Goal: Information Seeking & Learning: Learn about a topic

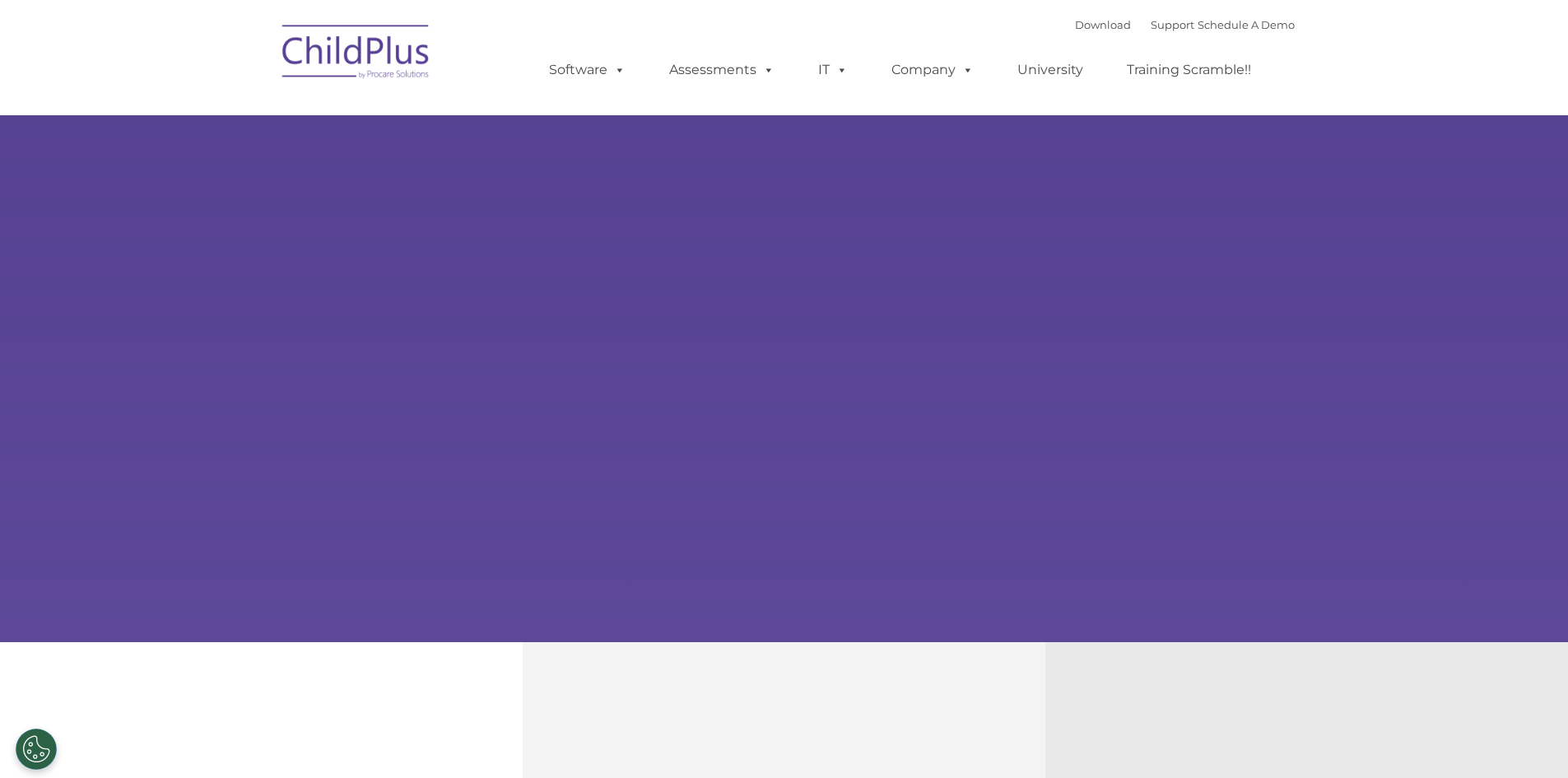
select select "MEDIUM"
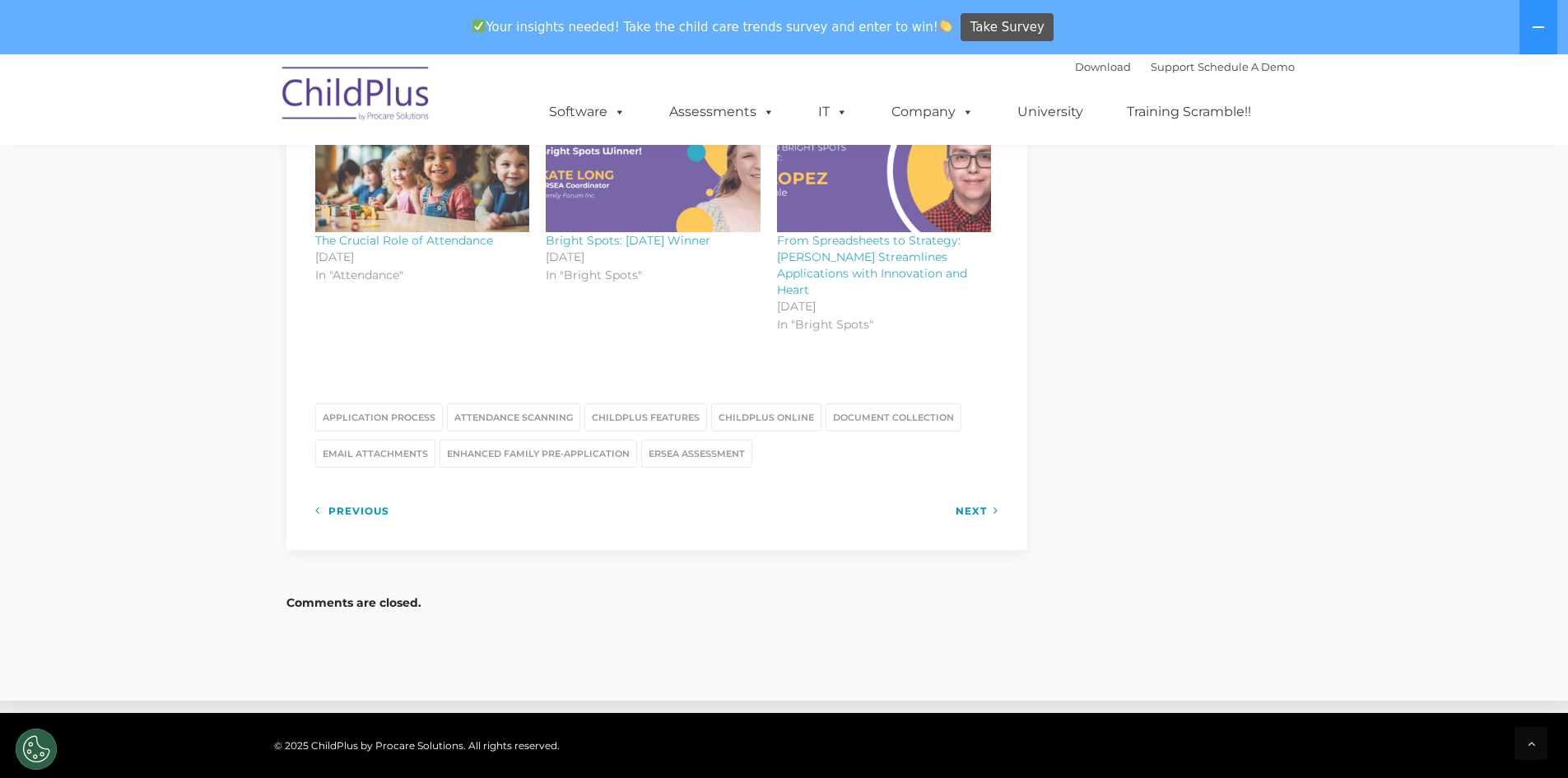
scroll to position [2069, 0]
